Goal: Task Accomplishment & Management: Use online tool/utility

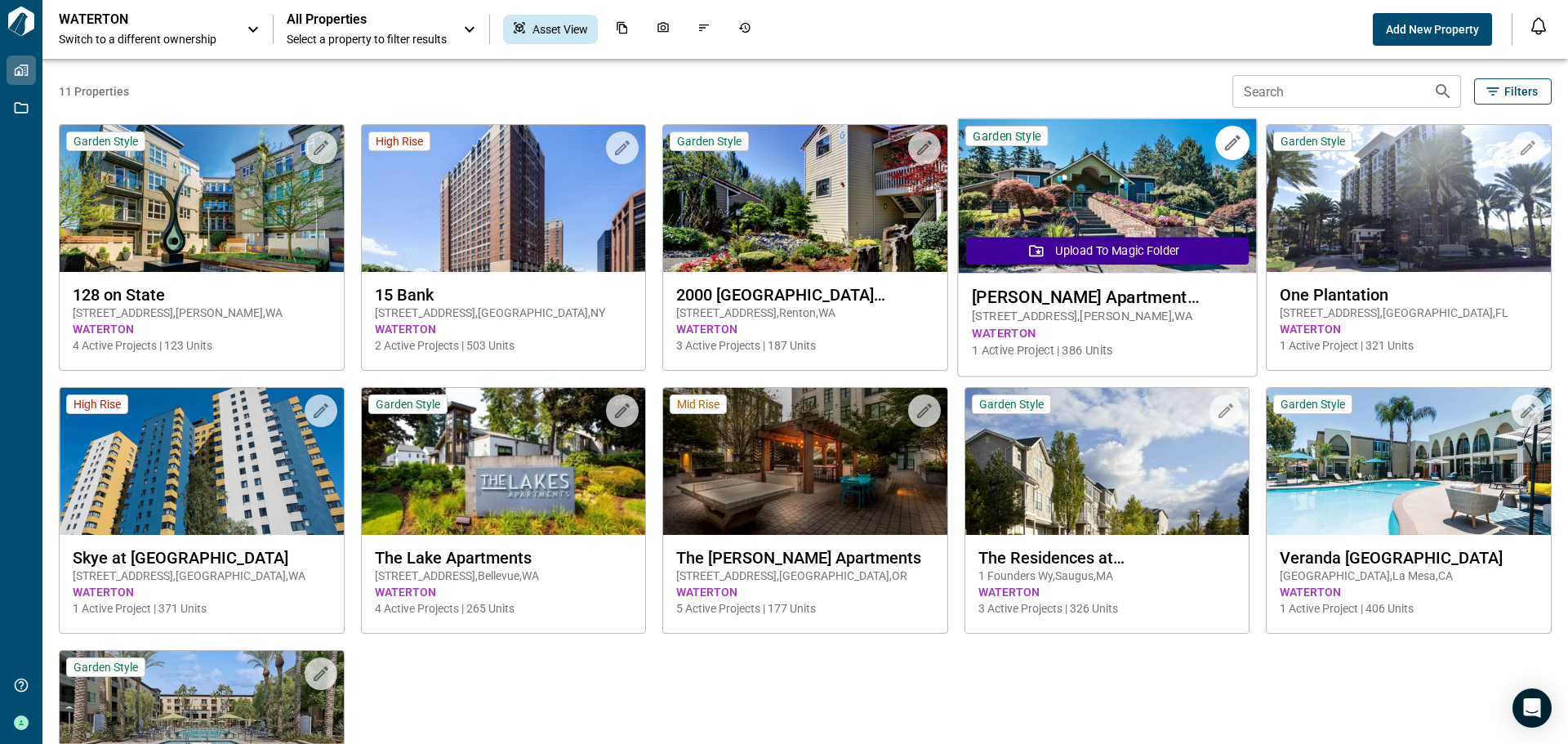
click at [1176, 314] on span "9501 244th St SW , Edmonds , WA" at bounding box center [1106, 315] width 270 height 17
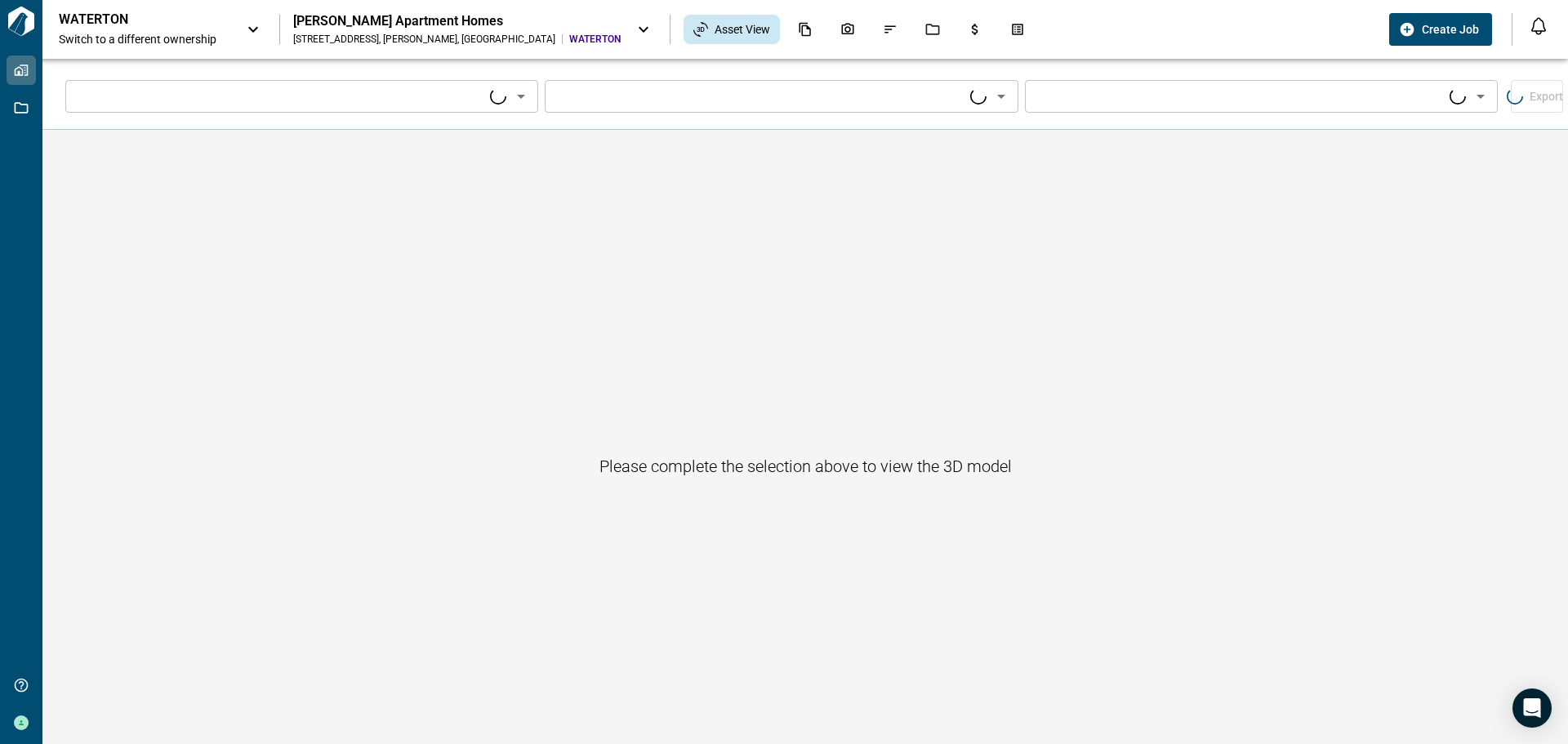
type input "****"
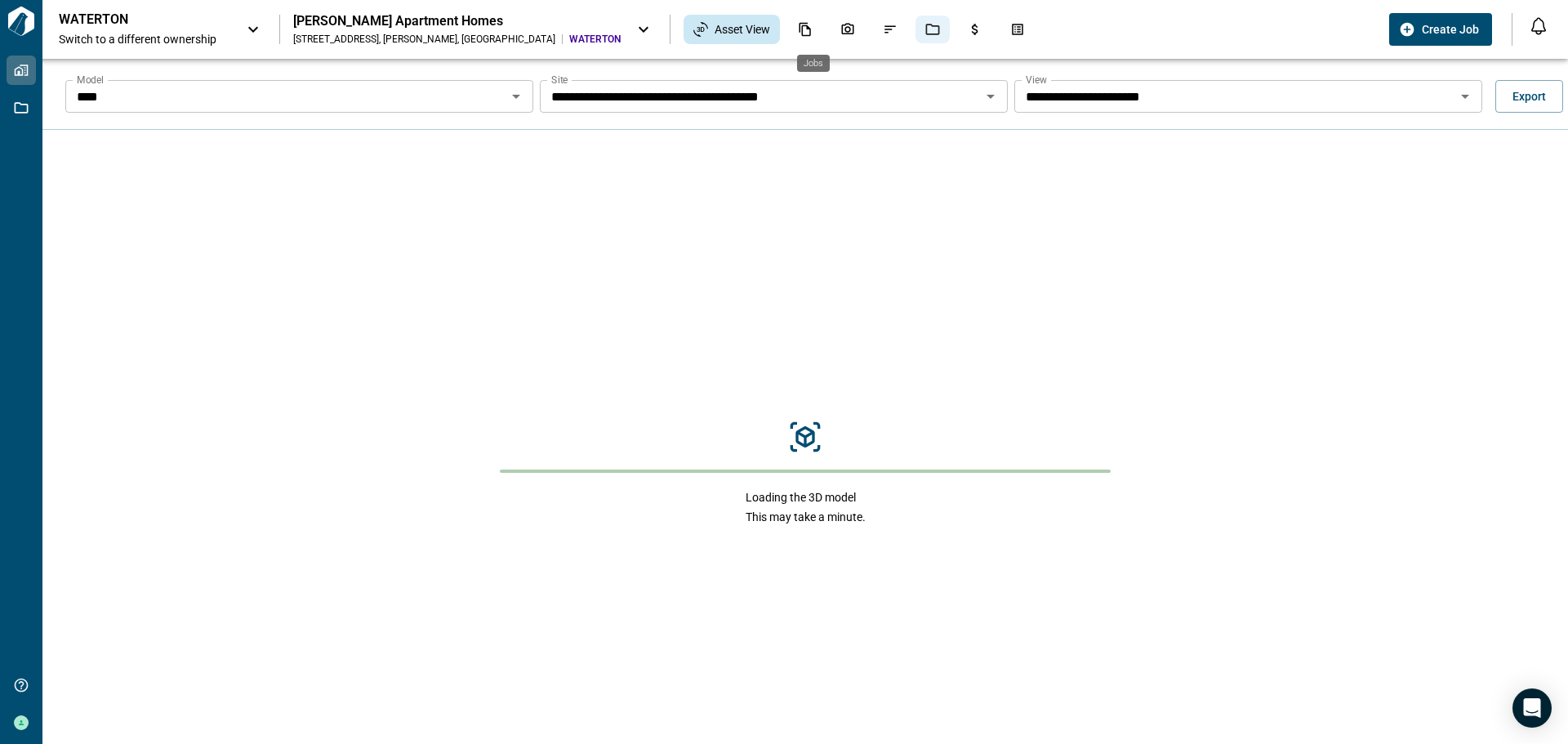
click at [925, 32] on icon "Jobs" at bounding box center [932, 29] width 15 height 15
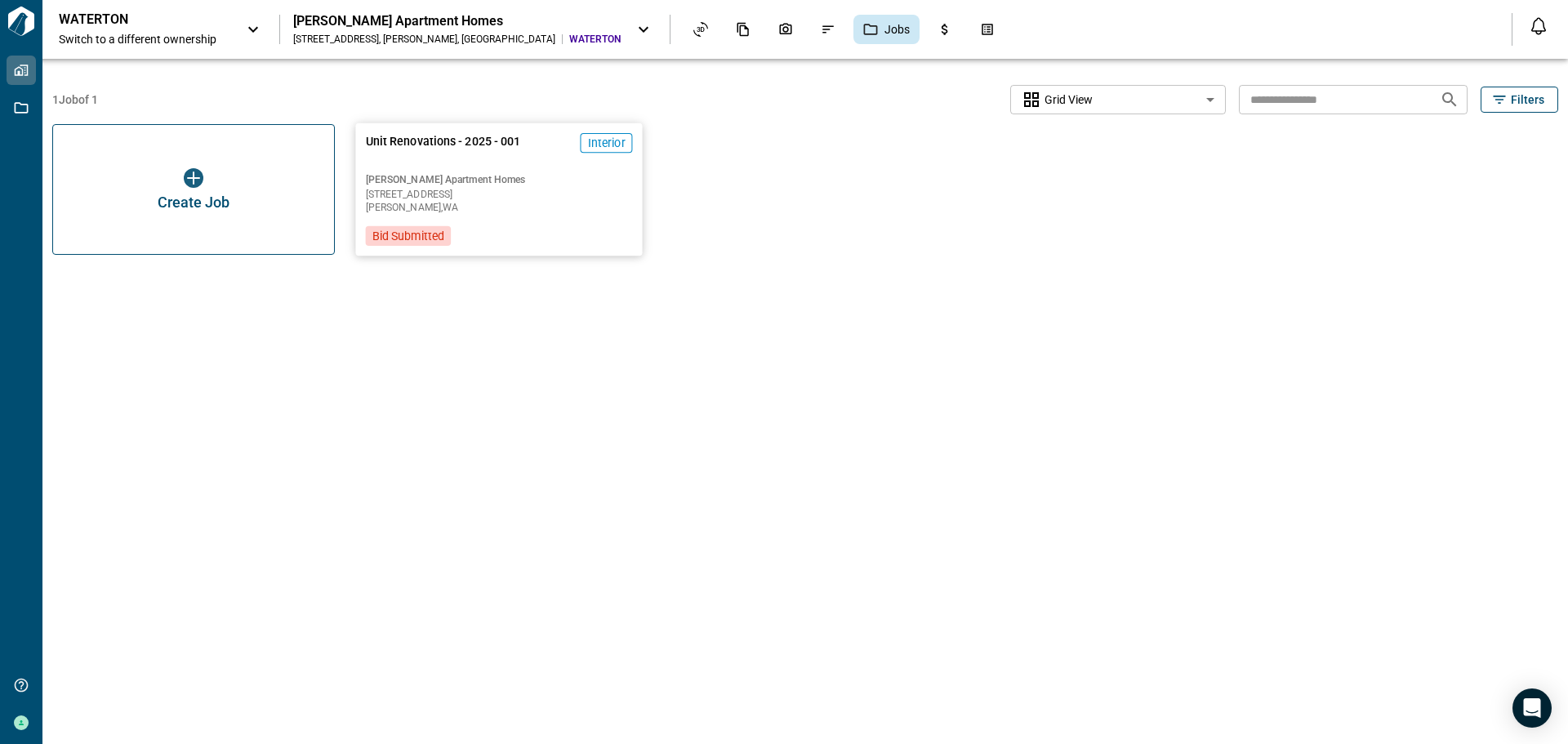
click at [589, 209] on span "Edmonds , WA" at bounding box center [499, 207] width 267 height 10
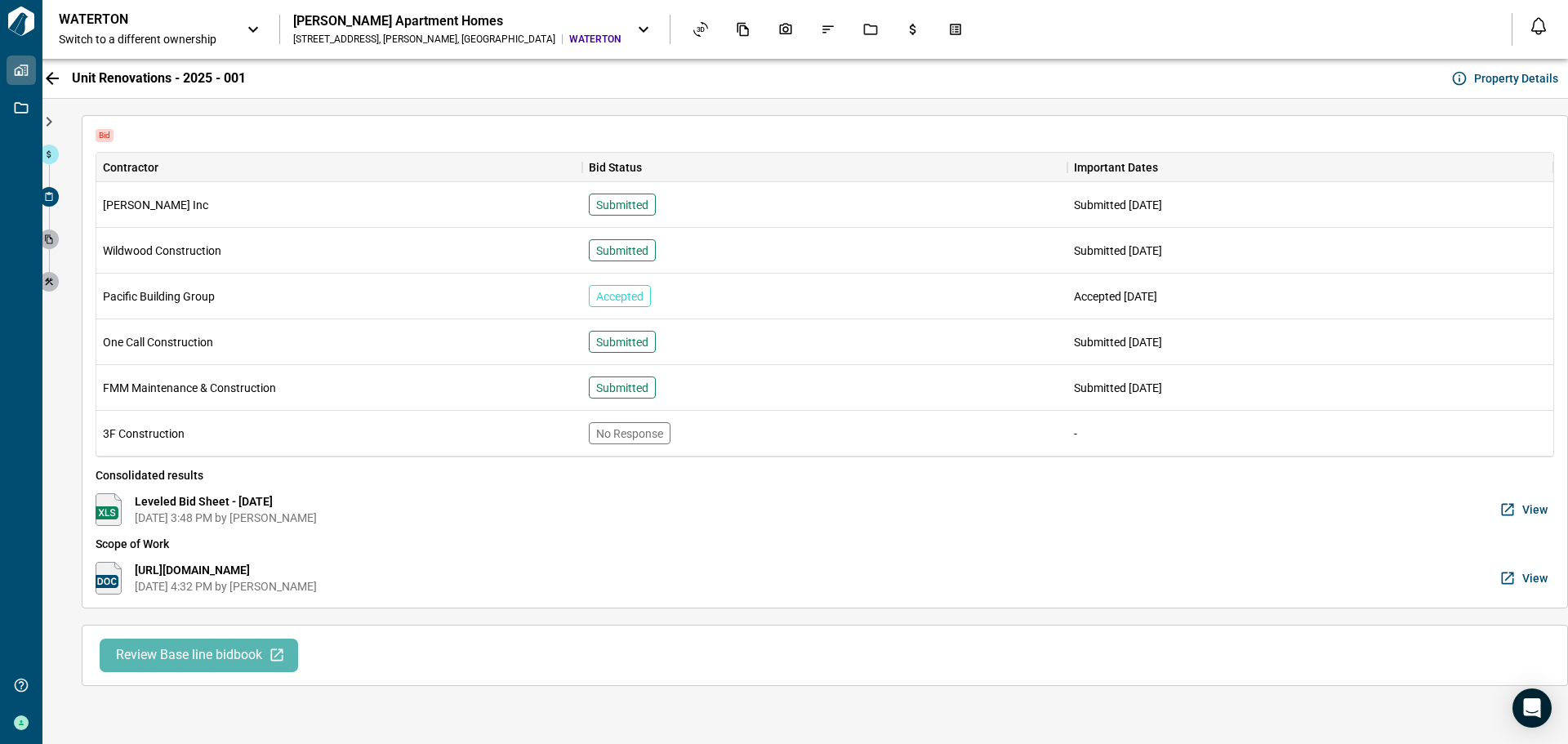
click at [195, 656] on span "Review Base line bidbook" at bounding box center [189, 655] width 146 height 17
click at [1532, 507] on span "View" at bounding box center [1535, 509] width 26 height 17
